Goal: Browse casually: Explore the website without a specific task or goal

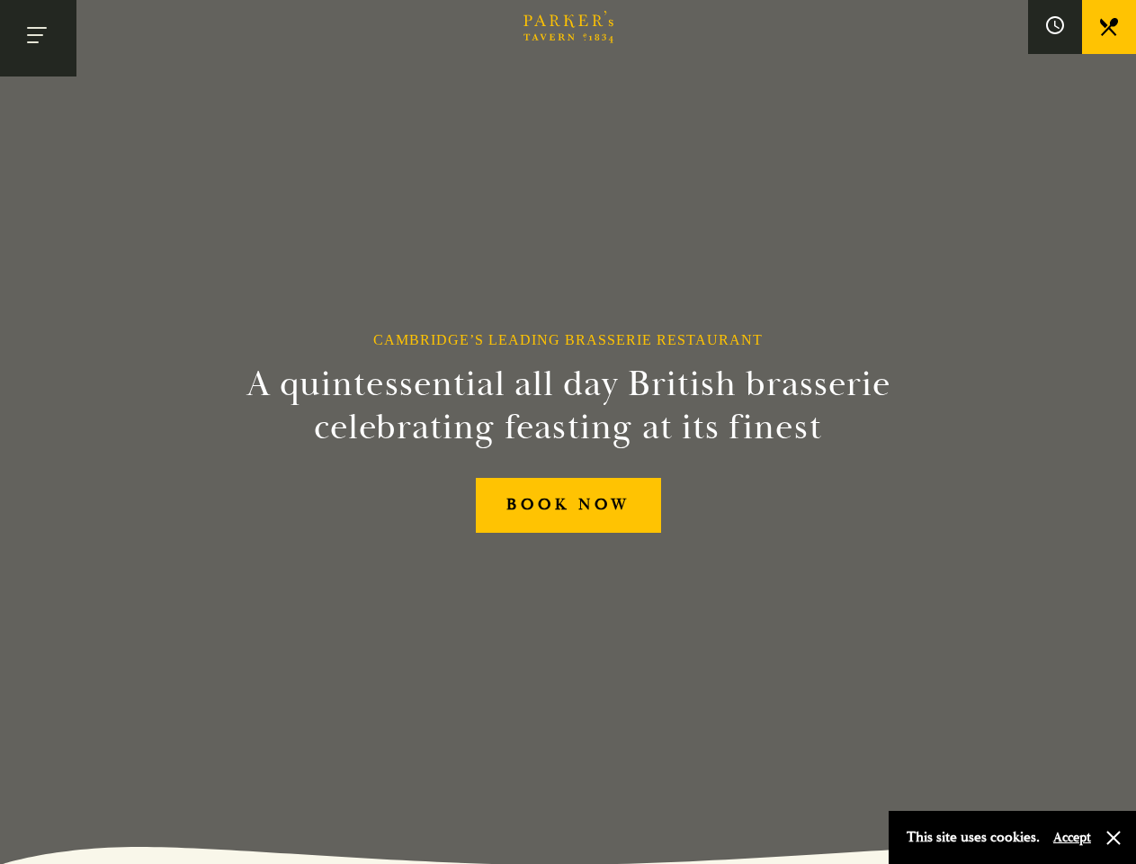
click at [568, 432] on h2 "A quintessential all day British brasserie celebrating feasting at its finest" at bounding box center [568, 406] width 820 height 86
click at [38, 38] on button "Toggle navigation" at bounding box center [38, 38] width 76 height 76
click at [1055, 27] on div at bounding box center [568, 432] width 1136 height 864
click at [1071, 837] on button "Accept" at bounding box center [1072, 836] width 38 height 17
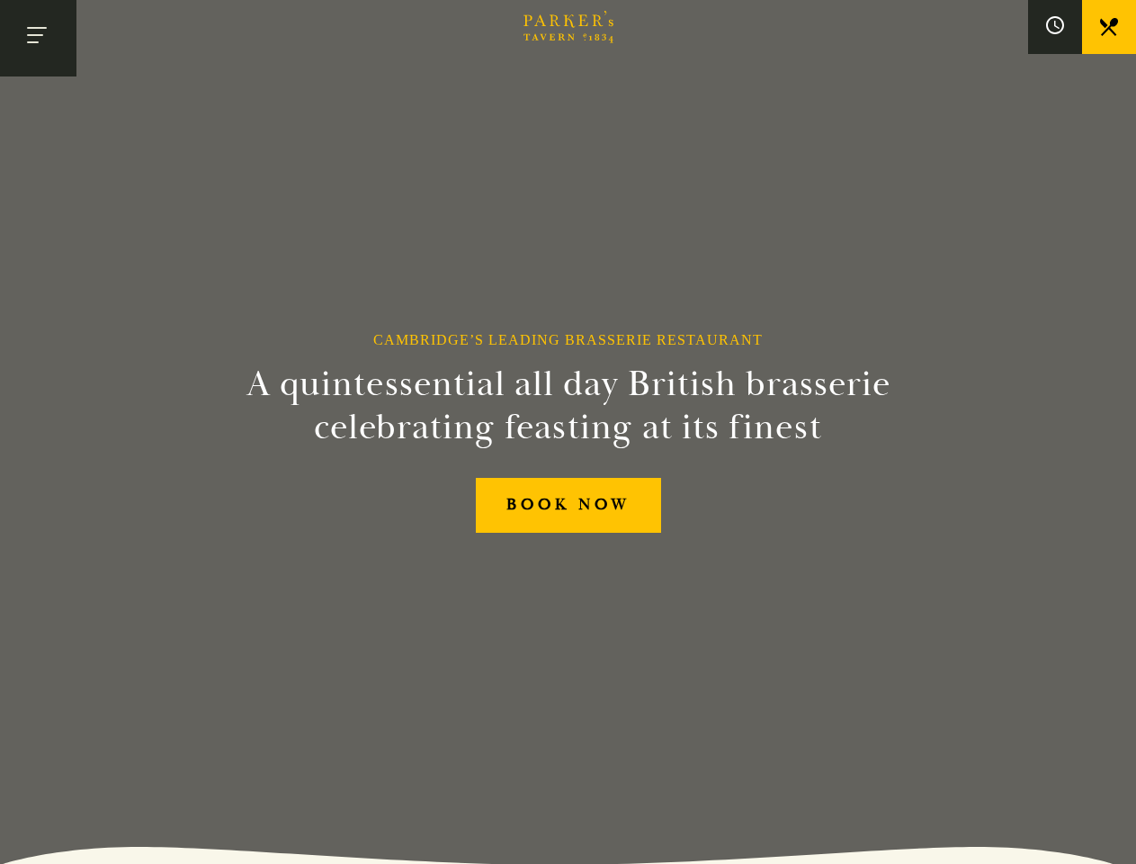
click at [1114, 837] on section "Cambridge’s Leading Brasserie Restaurant A quintessential all day British brass…" at bounding box center [568, 432] width 1136 height 864
